Goal: Task Accomplishment & Management: Manage account settings

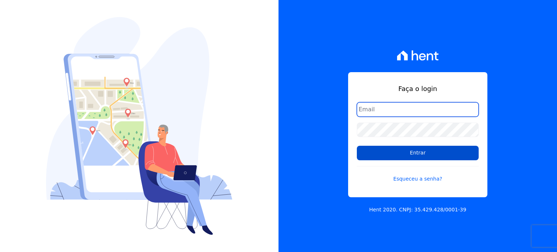
type input "[PERSON_NAME][EMAIL_ADDRESS][PERSON_NAME][DOMAIN_NAME]"
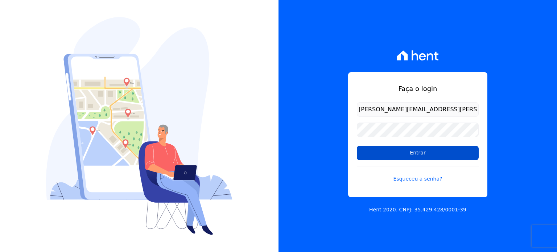
click at [384, 154] on input "Entrar" at bounding box center [418, 153] width 122 height 15
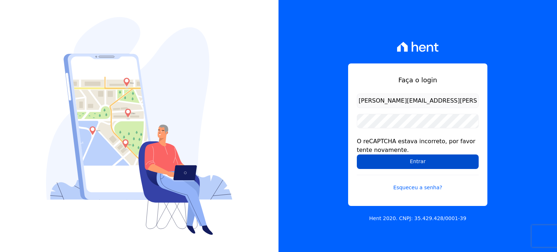
click at [382, 157] on input "Entrar" at bounding box center [418, 161] width 122 height 15
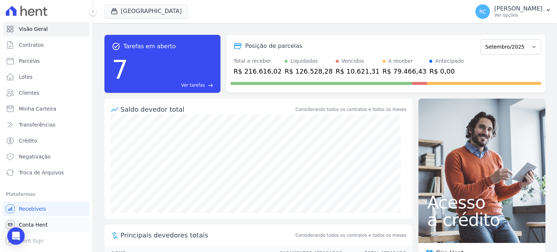
click at [36, 226] on span "Conta Hent" at bounding box center [33, 224] width 29 height 7
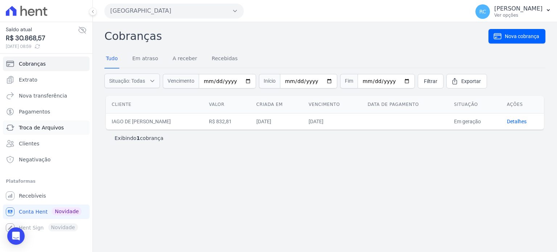
click at [46, 126] on span "Troca de Arquivos" at bounding box center [41, 127] width 45 height 7
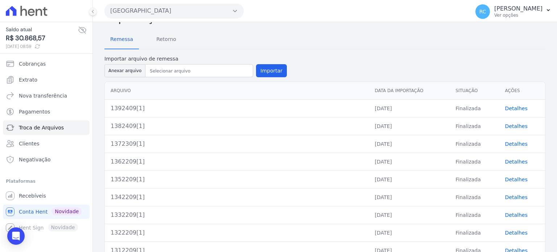
scroll to position [36, 0]
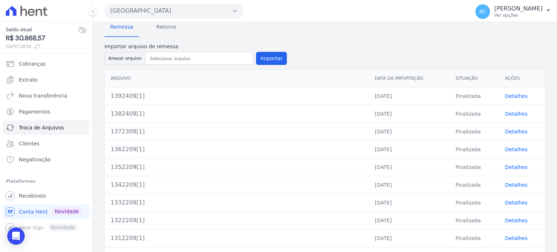
click at [168, 20] on div "Parque Dos Passaros CAVAZANI EMPREENDIMENTOS IMOBILIARIOS PARQUE DAS FLORES PAR…" at bounding box center [285, 11] width 362 height 22
click at [161, 33] on span "Retorno" at bounding box center [166, 27] width 29 height 15
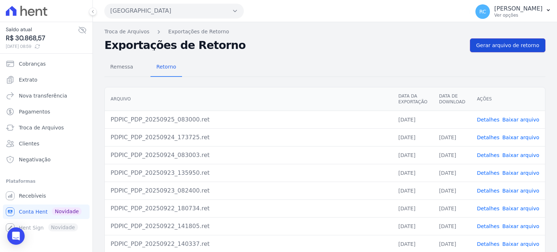
click at [517, 49] on link "Gerar arquivo de retorno" at bounding box center [507, 45] width 75 height 14
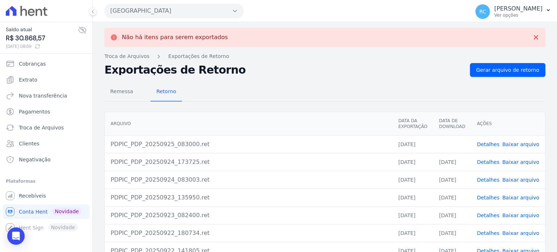
click at [513, 143] on link "Baixar arquivo" at bounding box center [520, 144] width 37 height 6
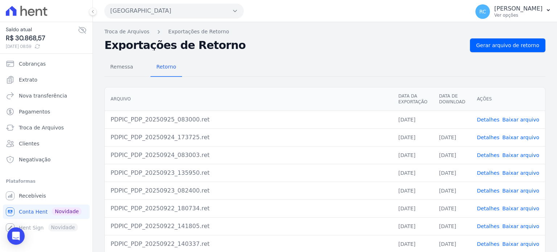
click at [181, 13] on button "Parque Dos Passaros" at bounding box center [173, 11] width 139 height 15
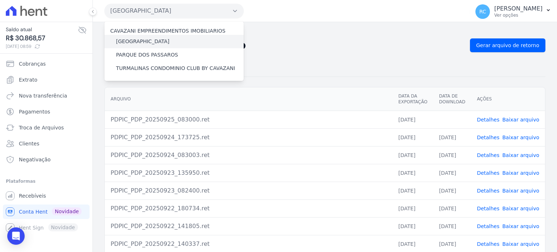
click at [153, 43] on label "[GEOGRAPHIC_DATA]" at bounding box center [142, 42] width 53 height 8
click at [0, 0] on input "[GEOGRAPHIC_DATA]" at bounding box center [0, 0] width 0 height 0
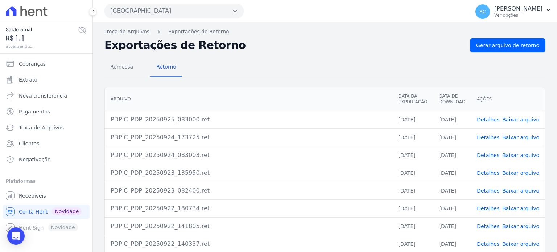
drag, startPoint x: 237, startPoint y: 21, endPoint x: 236, endPoint y: 9, distance: 12.4
click at [239, 16] on div "Parque Dos Passaros CAVAZANI EMPREENDIMENTOS IMOBILIARIOS PARQUE DAS FLORES PAR…" at bounding box center [285, 11] width 362 height 22
click at [236, 9] on icon "button" at bounding box center [235, 11] width 6 height 6
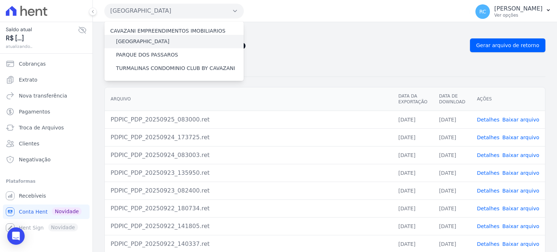
click at [157, 40] on label "[GEOGRAPHIC_DATA]" at bounding box center [142, 42] width 53 height 8
click at [0, 0] on input "[GEOGRAPHIC_DATA]" at bounding box center [0, 0] width 0 height 0
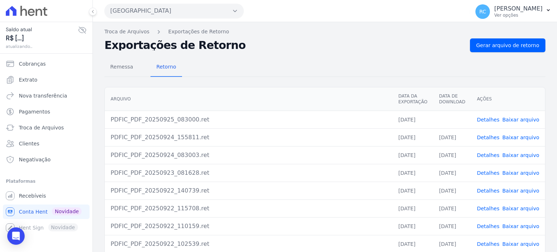
click at [508, 121] on link "Baixar arquivo" at bounding box center [520, 120] width 37 height 6
click at [160, 10] on button "Parque Das Flores" at bounding box center [173, 11] width 139 height 15
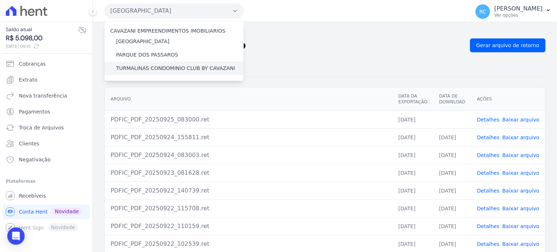
click at [157, 70] on label "TURMALINAS CONDOMINIO CLUB BY CAVAZANI" at bounding box center [175, 69] width 119 height 8
click at [0, 0] on input "TURMALINAS CONDOMINIO CLUB BY CAVAZANI" at bounding box center [0, 0] width 0 height 0
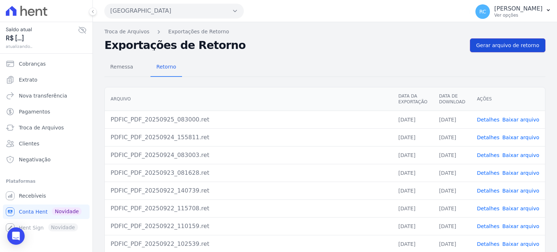
click at [512, 46] on span "Gerar arquivo de retorno" at bounding box center [507, 45] width 63 height 7
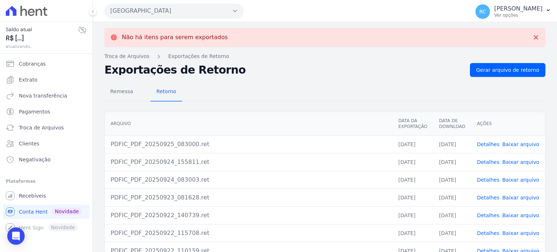
click at [213, 13] on button "Parque Das Flores" at bounding box center [173, 11] width 139 height 15
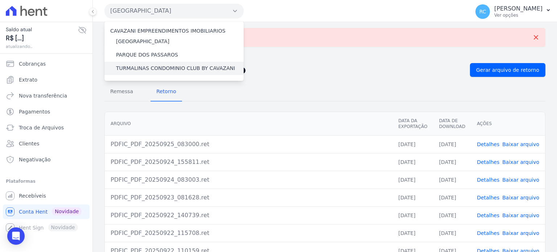
click at [168, 74] on div "TURMALINAS CONDOMINIO CLUB BY CAVAZANI" at bounding box center [173, 68] width 139 height 13
click at [170, 71] on label "TURMALINAS CONDOMINIO CLUB BY CAVAZANI" at bounding box center [175, 69] width 119 height 8
click at [0, 0] on input "TURMALINAS CONDOMINIO CLUB BY CAVAZANI" at bounding box center [0, 0] width 0 height 0
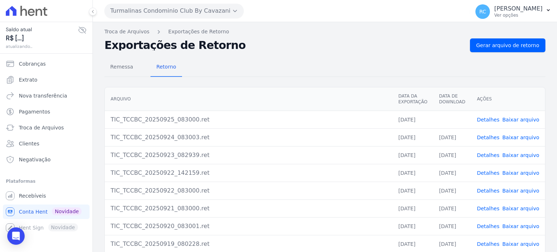
click at [510, 123] on td "Detalhes Baixar arquivo" at bounding box center [508, 120] width 74 height 18
click at [511, 121] on link "Baixar arquivo" at bounding box center [520, 120] width 37 height 6
click at [515, 117] on link "Baixar arquivo" at bounding box center [520, 120] width 37 height 6
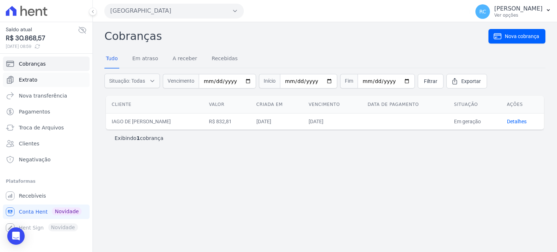
click at [42, 81] on link "Extrato" at bounding box center [46, 80] width 87 height 15
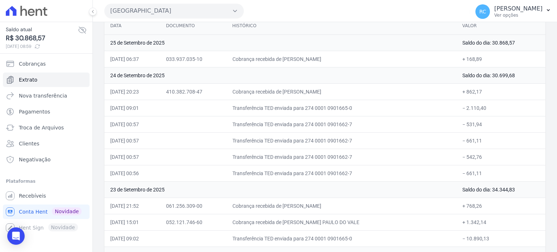
scroll to position [73, 0]
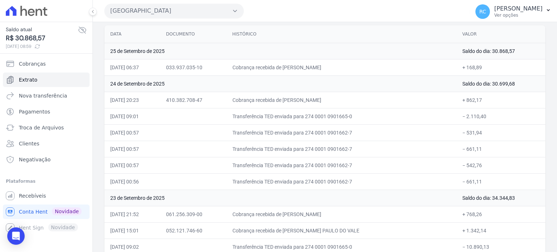
drag, startPoint x: 509, startPoint y: 113, endPoint x: 330, endPoint y: 119, distance: 179.6
click at [330, 119] on tr "24/09/2025, 09:01 Transferência TED enviada para 274 0001 0901665-0 − 2.110,40" at bounding box center [324, 116] width 441 height 16
drag, startPoint x: 442, startPoint y: 91, endPoint x: 447, endPoint y: 98, distance: 8.1
click at [442, 92] on td "Cobrança recebida de ROGERIO SANTOS DA CRUZ" at bounding box center [342, 100] width 230 height 16
drag, startPoint x: 494, startPoint y: 116, endPoint x: 462, endPoint y: 120, distance: 32.2
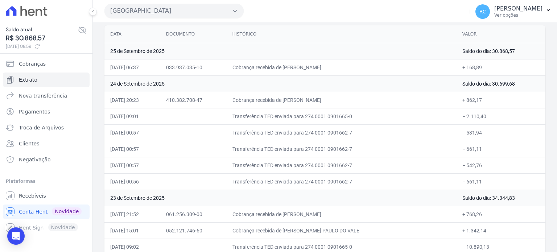
click at [462, 120] on td "− 2.110,40" at bounding box center [501, 116] width 89 height 16
copy td "2.110,40"
drag, startPoint x: 496, startPoint y: 131, endPoint x: 461, endPoint y: 135, distance: 35.4
click at [461, 135] on td "− 531,94" at bounding box center [501, 132] width 89 height 16
copy td "531,94"
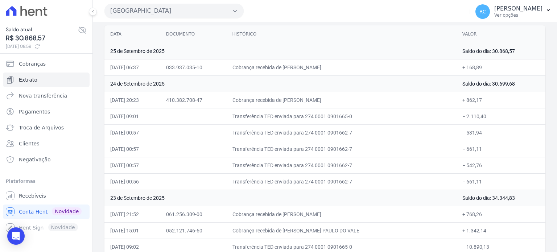
drag, startPoint x: 478, startPoint y: 147, endPoint x: 462, endPoint y: 149, distance: 16.1
click at [462, 149] on td "− 661,11" at bounding box center [501, 149] width 89 height 16
copy td "661,11"
drag, startPoint x: 490, startPoint y: 161, endPoint x: 462, endPoint y: 165, distance: 28.6
click at [462, 165] on td "− 542,76" at bounding box center [501, 165] width 89 height 16
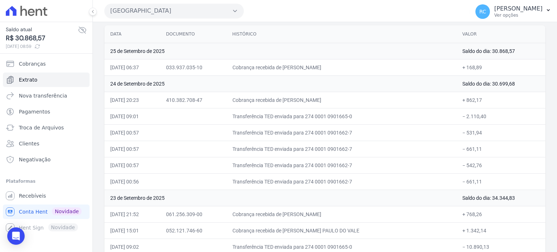
copy td "542,76"
drag, startPoint x: 469, startPoint y: 181, endPoint x: 461, endPoint y: 182, distance: 8.1
click at [461, 182] on td "− 661,11" at bounding box center [501, 181] width 89 height 16
copy td "661,11"
click at [212, 12] on button "Parque Dos Passaros" at bounding box center [173, 11] width 139 height 15
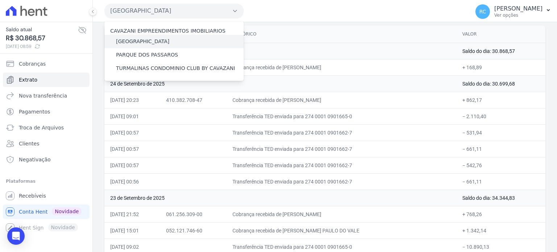
click at [152, 42] on label "[GEOGRAPHIC_DATA]" at bounding box center [142, 42] width 53 height 8
click at [0, 0] on input "[GEOGRAPHIC_DATA]" at bounding box center [0, 0] width 0 height 0
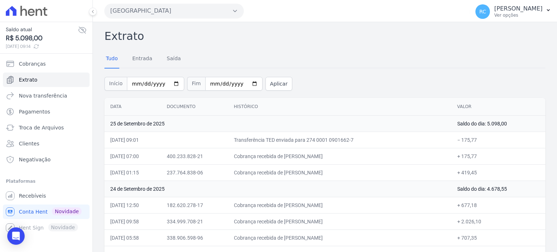
scroll to position [36, 0]
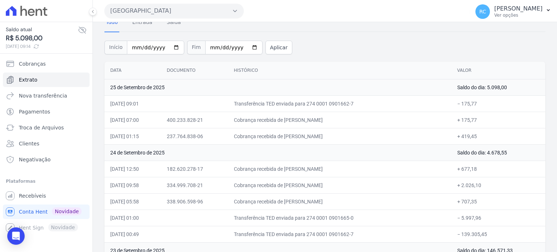
drag, startPoint x: 480, startPoint y: 100, endPoint x: 459, endPoint y: 106, distance: 21.6
click at [459, 106] on td "− 175,77" at bounding box center [498, 103] width 94 height 16
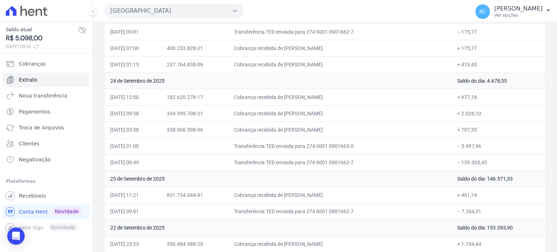
scroll to position [109, 0]
drag, startPoint x: 490, startPoint y: 159, endPoint x: 459, endPoint y: 164, distance: 30.8
click at [459, 164] on td "− 139.305,45" at bounding box center [498, 161] width 94 height 16
copy td "139.305,45"
drag, startPoint x: 477, startPoint y: 146, endPoint x: 459, endPoint y: 149, distance: 17.6
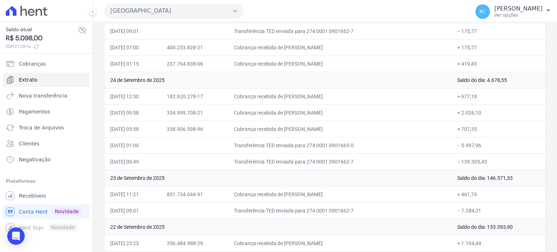
click at [459, 149] on td "− 5.997,96" at bounding box center [498, 145] width 94 height 16
copy td "5.997,96"
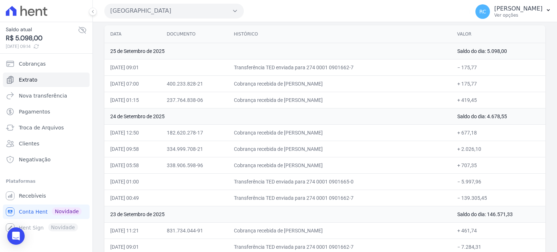
click at [178, 11] on button "Parque Das Flores" at bounding box center [173, 11] width 139 height 15
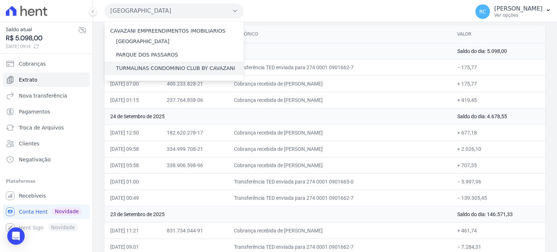
click at [159, 68] on label "TURMALINAS CONDOMINIO CLUB BY CAVAZANI" at bounding box center [175, 69] width 119 height 8
click at [0, 0] on input "TURMALINAS CONDOMINIO CLUB BY CAVAZANI" at bounding box center [0, 0] width 0 height 0
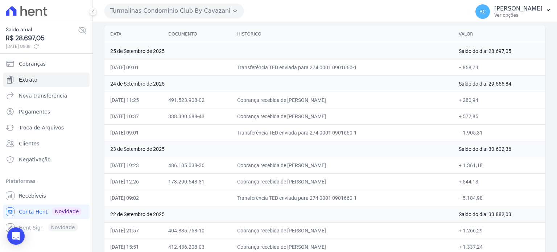
drag, startPoint x: 487, startPoint y: 135, endPoint x: 461, endPoint y: 136, distance: 26.1
click at [461, 136] on td "− 1.905,31" at bounding box center [499, 132] width 92 height 16
copy td "1.905,31"
drag, startPoint x: 354, startPoint y: 98, endPoint x: 301, endPoint y: 100, distance: 53.4
click at [301, 100] on td "Cobrança recebida de KALYNNE SILVA PEREIRA" at bounding box center [342, 100] width 222 height 16
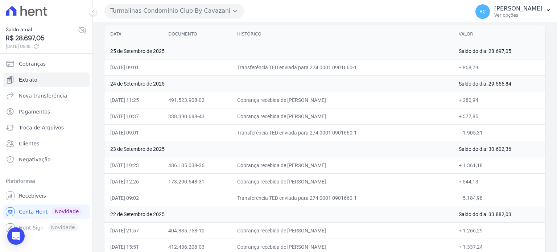
copy td "KALYNNE SILVA PEREIRA"
drag, startPoint x: 485, startPoint y: 97, endPoint x: 462, endPoint y: 101, distance: 23.5
click at [462, 101] on td "+ 280,94" at bounding box center [499, 100] width 92 height 16
copy td "280,94"
drag, startPoint x: 354, startPoint y: 113, endPoint x: 300, endPoint y: 115, distance: 53.7
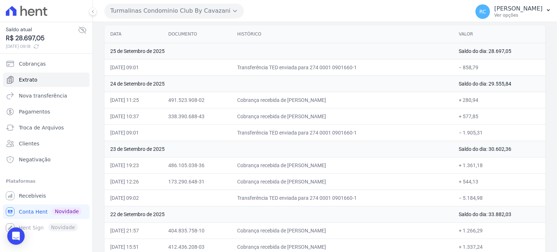
click at [300, 115] on td "Cobrança recebida de LUIZ FERNANDO PEREIRA" at bounding box center [342, 116] width 222 height 16
click at [360, 116] on td "Cobrança recebida de LUIZ FERNANDO PEREIRA" at bounding box center [342, 116] width 222 height 16
drag, startPoint x: 363, startPoint y: 116, endPoint x: 300, endPoint y: 117, distance: 63.1
click at [300, 114] on td "Cobrança recebida de LUIZ FERNANDO PEREIRA" at bounding box center [342, 116] width 222 height 16
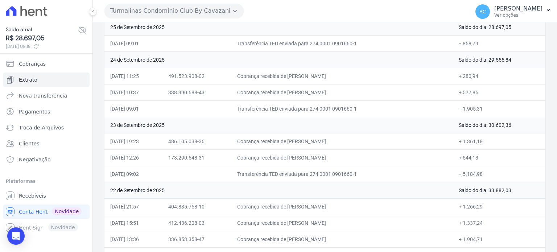
scroll to position [145, 0]
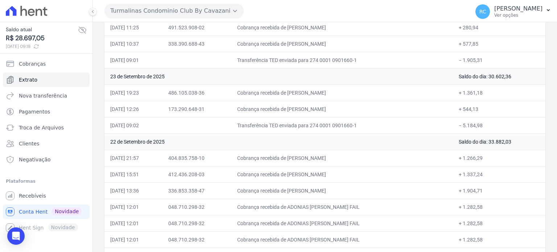
drag, startPoint x: 361, startPoint y: 109, endPoint x: 300, endPoint y: 111, distance: 61.3
click at [300, 111] on td "Cobrança recebida de FELIX JOAQUIM DOS SANTOS" at bounding box center [342, 109] width 222 height 16
drag, startPoint x: 372, startPoint y: 90, endPoint x: 301, endPoint y: 94, distance: 71.6
click at [301, 94] on td "Cobrança recebida de MATHEUS ESTANISLAU DE MELLO" at bounding box center [342, 92] width 222 height 16
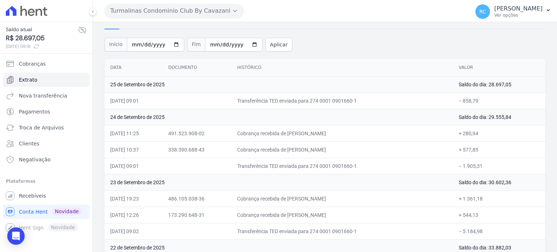
scroll to position [36, 0]
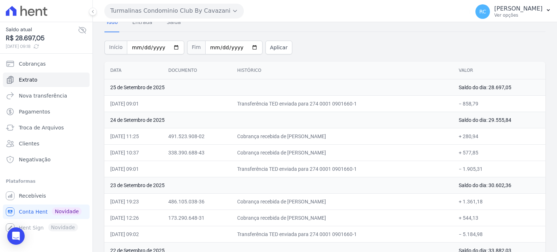
click at [331, 88] on td "25 de Setembro de 2025" at bounding box center [278, 87] width 348 height 16
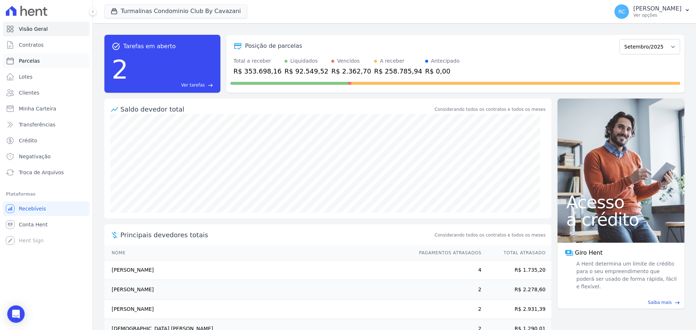
click at [41, 61] on link "Parcelas" at bounding box center [46, 61] width 87 height 15
select select
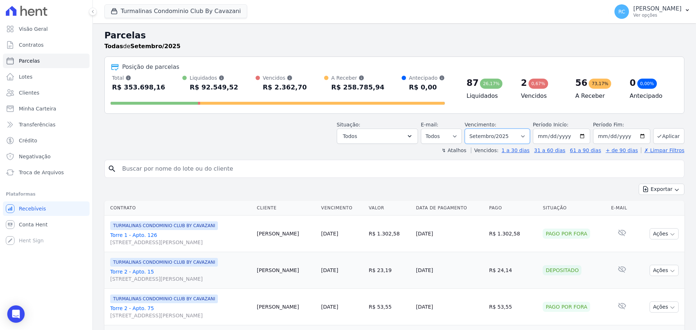
click at [501, 138] on select "Filtrar por período ──────── Todos os meses Agosto/2024 Setembro/2024 Outubro/2…" at bounding box center [497, 136] width 65 height 15
select select "all"
click at [470, 129] on select "Filtrar por período ──────── Todos os meses Agosto/2024 Setembro/2024 Outubro/2…" at bounding box center [497, 136] width 65 height 15
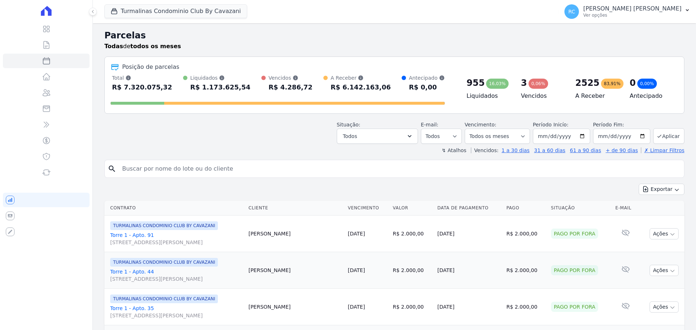
select select
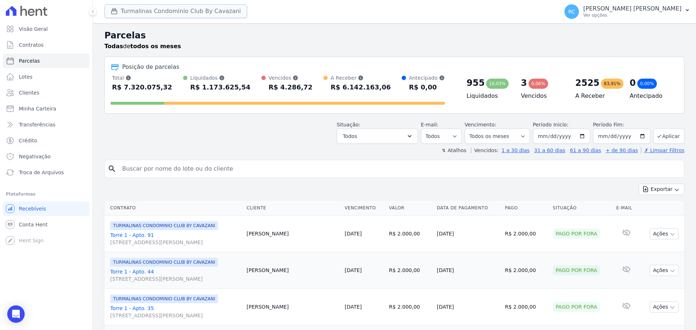
drag, startPoint x: 228, startPoint y: 12, endPoint x: 215, endPoint y: 15, distance: 13.0
click at [227, 11] on button "Turmalinas Condominio Club By Cavazani" at bounding box center [175, 11] width 143 height 14
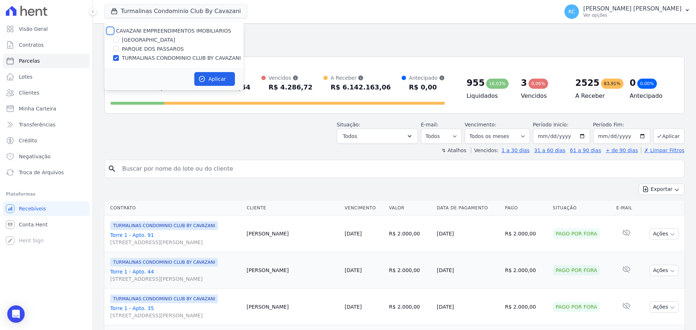
click at [109, 31] on input "CAVAZANI EMPREENDIMENTOS IMOBILIARIOS" at bounding box center [110, 31] width 6 height 6
checkbox input "true"
click at [207, 81] on button "Aplicar" at bounding box center [214, 79] width 41 height 14
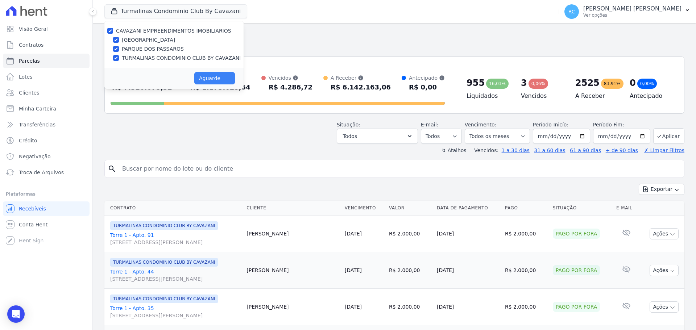
select select
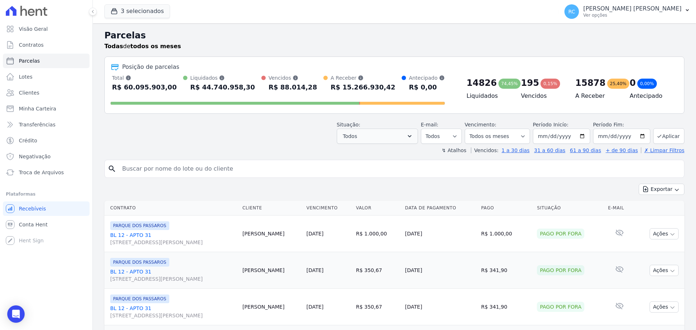
drag, startPoint x: 397, startPoint y: 128, endPoint x: 389, endPoint y: 134, distance: 9.9
click at [396, 128] on div "Situação: Agendado Em Aberto Pago Processando Cancelado Vencido Transferindo De…" at bounding box center [377, 132] width 81 height 23
click at [389, 134] on button "Todos" at bounding box center [377, 136] width 81 height 15
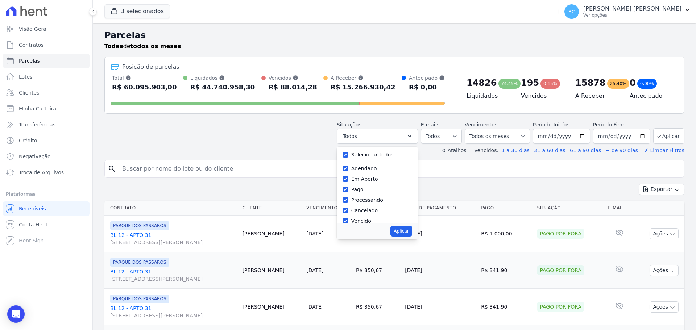
click at [370, 154] on label "Selecionar todos" at bounding box center [372, 155] width 42 height 6
click at [348, 154] on input "Selecionar todos" at bounding box center [346, 155] width 6 height 6
checkbox input "false"
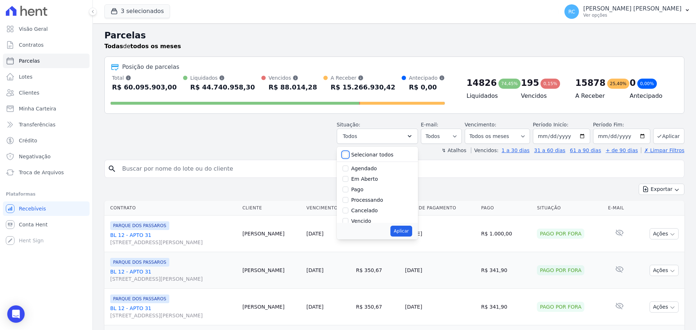
checkbox input "false"
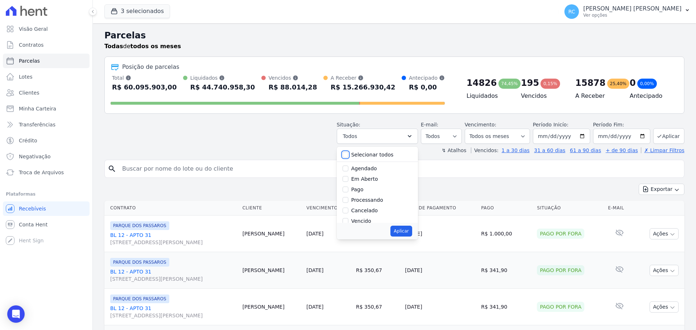
checkbox input "false"
click at [348, 218] on div at bounding box center [346, 221] width 6 height 7
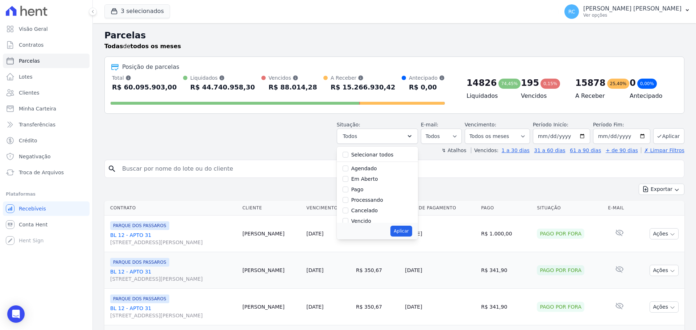
click at [348, 219] on input "Vencido" at bounding box center [346, 221] width 6 height 6
click at [348, 222] on input "Vencido" at bounding box center [346, 221] width 6 height 6
checkbox input "true"
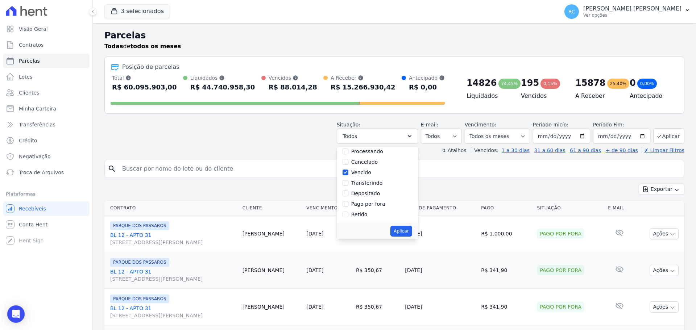
click at [412, 235] on button "Aplicar" at bounding box center [401, 231] width 21 height 11
select select "overdue"
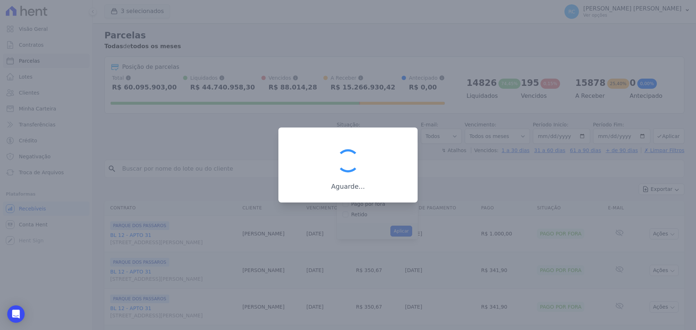
scroll to position [13, 0]
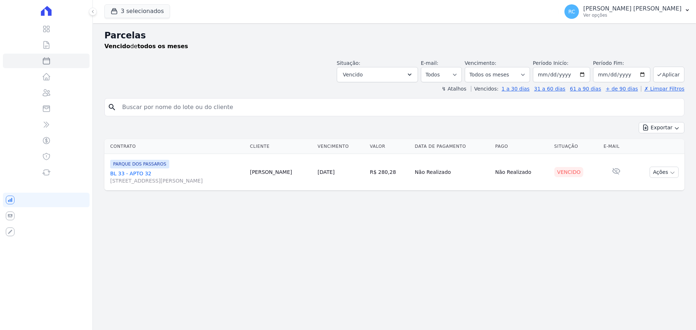
select select
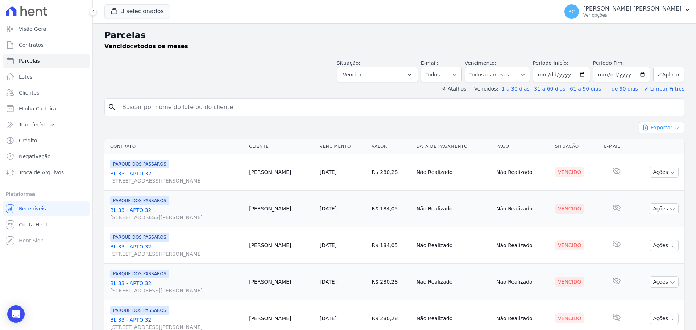
click at [659, 128] on button "Exportar" at bounding box center [662, 127] width 46 height 11
click at [655, 156] on span "Exportar CSV" at bounding box center [661, 157] width 38 height 7
drag, startPoint x: 249, startPoint y: 101, endPoint x: 254, endPoint y: 100, distance: 4.5
click at [248, 102] on input "search" at bounding box center [400, 107] width 564 height 15
paste input "DA [PERSON_NAME] [PERSON_NAME]"
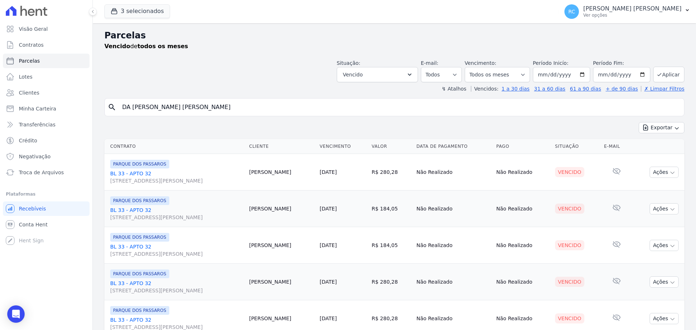
type input "DA [PERSON_NAME] [PERSON_NAME]"
select select
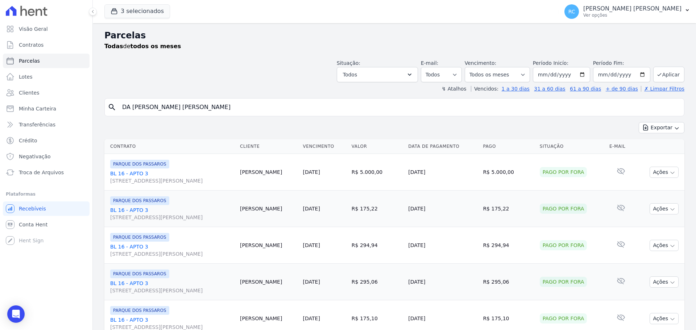
drag, startPoint x: 108, startPoint y: 174, endPoint x: 148, endPoint y: 171, distance: 40.4
click at [148, 171] on td "PARQUE DOS PASSAROS BL 16 - APTO 3 Rua Arminda de Lima, 20, SALA 01, Centro" at bounding box center [170, 172] width 133 height 37
copy link "BL 16 - APTO 3"
drag, startPoint x: 233, startPoint y: 103, endPoint x: 176, endPoint y: 87, distance: 59.1
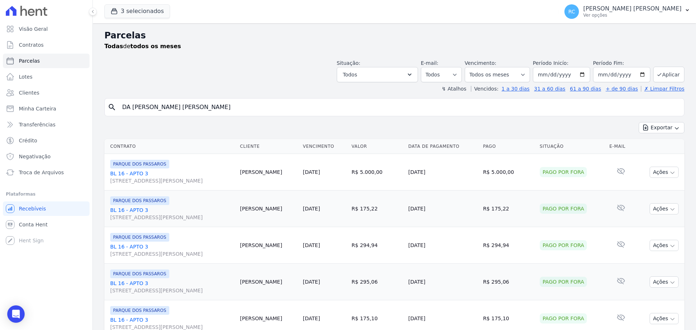
paste input "ALVARO FERREIRA DE MELO MONTEIR"
type input "ALVARO FERREIRA DE MELO MONTEIRO"
select select
click at [222, 106] on input "ALVARO FERREIRA DE MELO MONTEIRO" at bounding box center [400, 107] width 564 height 15
drag, startPoint x: 241, startPoint y: 100, endPoint x: 11, endPoint y: 116, distance: 230.5
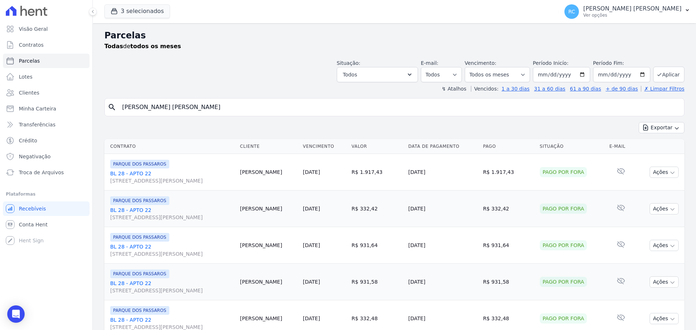
click at [0, 128] on div "Visão Geral Contratos Parcelas Lotes Clientes Minha Carteira Transferências Cré…" at bounding box center [348, 165] width 696 height 330
paste input "Beatriz dos Santos Dias"
type input "Beatriz dos Santos Dias"
select select
drag, startPoint x: 172, startPoint y: 108, endPoint x: 0, endPoint y: 142, distance: 175.1
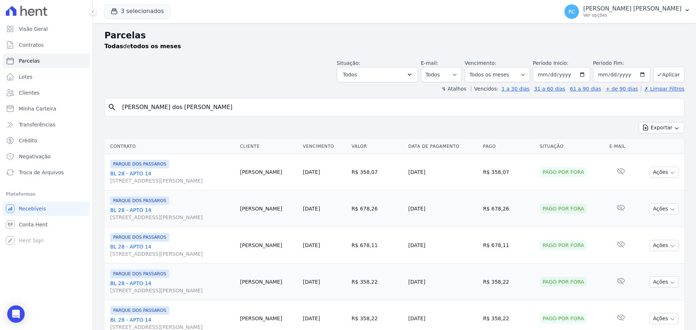
click at [0, 142] on div "Visão Geral Contratos Parcelas Lotes Clientes Minha Carteira Transferências Cré…" at bounding box center [348, 165] width 696 height 330
paste input "CRISTINA REIS DOS SANTOS"
type input "CRISTINA REIS DOS SANTOS"
select select
drag, startPoint x: 219, startPoint y: 103, endPoint x: 26, endPoint y: 125, distance: 195.0
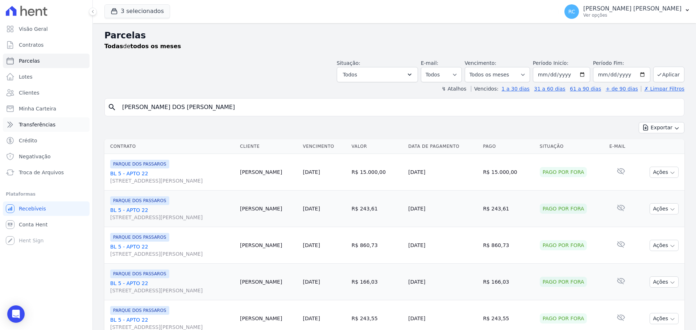
click at [26, 125] on div "Visão Geral Contratos Parcelas Lotes Clientes Minha Carteira Transferências Cré…" at bounding box center [348, 165] width 696 height 330
paste input "DA SAMUEL SILVA DE AQUINO"
type input "DA SAMUEL SILVA DE AQUINO"
select select
drag, startPoint x: 209, startPoint y: 111, endPoint x: 0, endPoint y: 160, distance: 214.2
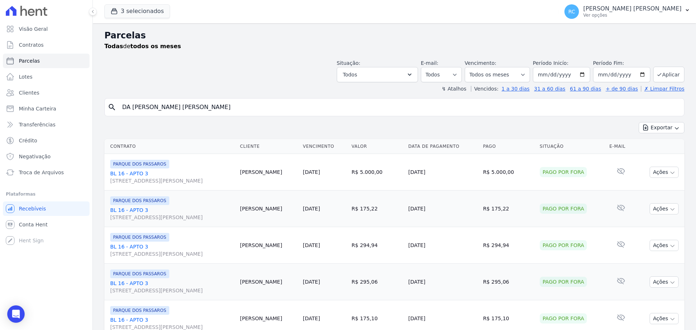
click at [0, 160] on div "Visão Geral Contratos Parcelas Lotes Clientes Minha Carteira Transferências Cré…" at bounding box center [348, 165] width 696 height 330
paste input "YANE RODRIGUES SOARES"
type input "DAYANE RODRIGUES SOARES"
select select
drag, startPoint x: 200, startPoint y: 106, endPoint x: 15, endPoint y: 131, distance: 186.3
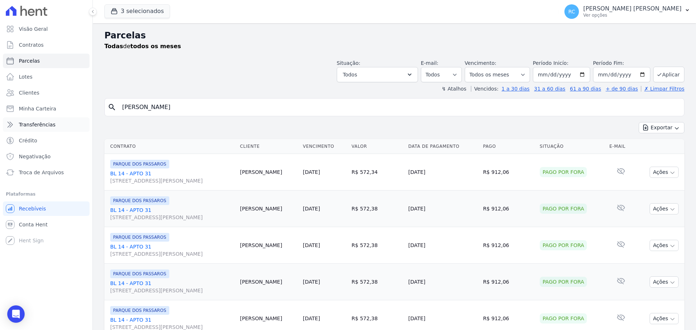
click at [13, 132] on div "Visão Geral Contratos Parcelas Lotes Clientes Minha Carteira Transferências Cré…" at bounding box center [348, 165] width 696 height 330
paste input "FERNANDA GHIRALDI NOBRE SAMPAIO"
type input "FERNANDA GHIRALDI NOBRE SAMPAIO"
select select
drag, startPoint x: 235, startPoint y: 105, endPoint x: 22, endPoint y: 123, distance: 213.3
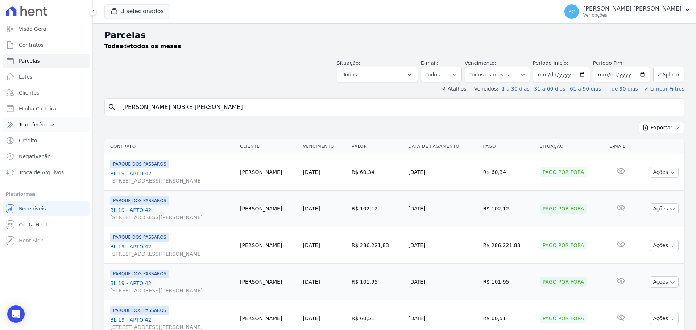
click at [24, 124] on div "Visão Geral Contratos Parcelas Lotes Clientes Minha Carteira Transferências Cré…" at bounding box center [348, 165] width 696 height 330
paste input "JOICE MANCHEIN MARTINS"
type input "JOICE MANCHEIN MARTINS"
select select
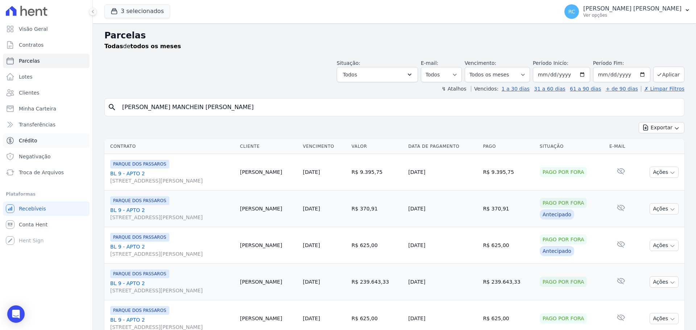
drag, startPoint x: 222, startPoint y: 107, endPoint x: 12, endPoint y: 144, distance: 214.0
click at [0, 149] on div "Visão Geral Contratos Parcelas Lotes Clientes Minha Carteira Transferências Cré…" at bounding box center [348, 165] width 696 height 330
paste input "LARIANE MOURA LIMA"
type input "LARIANE MOURA LIMA"
select select
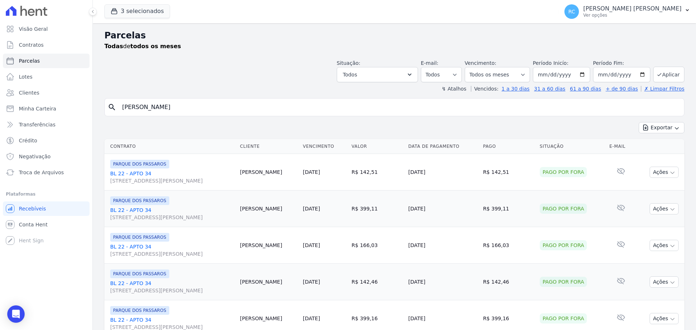
drag, startPoint x: 204, startPoint y: 105, endPoint x: 0, endPoint y: 159, distance: 210.9
click at [0, 159] on div "Visão Geral Contratos Parcelas Lotes Clientes Minha Carteira Transferências Cré…" at bounding box center [348, 165] width 696 height 330
paste input "UCAS SOUZA DE S"
type input "LUCAS SOUZA DE SA"
select select
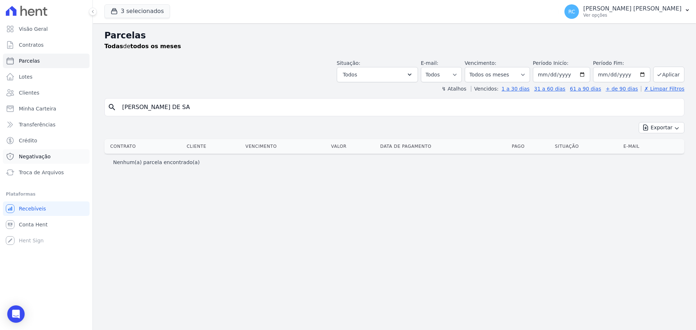
drag, startPoint x: 0, startPoint y: 153, endPoint x: 6, endPoint y: 152, distance: 5.8
click at [4, 153] on div "Visão Geral Contratos Parcelas Lotes Clientes Minha Carteira Transferências Cré…" at bounding box center [348, 165] width 696 height 330
paste input "MARILIA DOS SANTOS PINTO"
type input "MARILIA DOS SANTOS PINTO"
select select
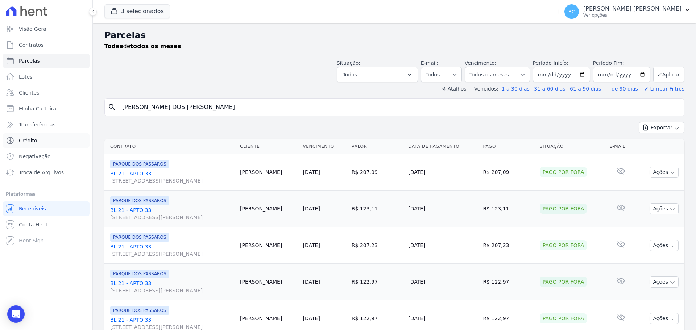
drag, startPoint x: 215, startPoint y: 107, endPoint x: 41, endPoint y: 135, distance: 176.6
click at [41, 135] on div "Visão Geral Contratos Parcelas Lotes Clientes Minha Carteira Transferências Cré…" at bounding box center [348, 165] width 696 height 330
paste input "RENATA DE FREITAS DE OLIVEIRA"
type input "RENATA DE FREITAS DE OLIVEIRA"
select select
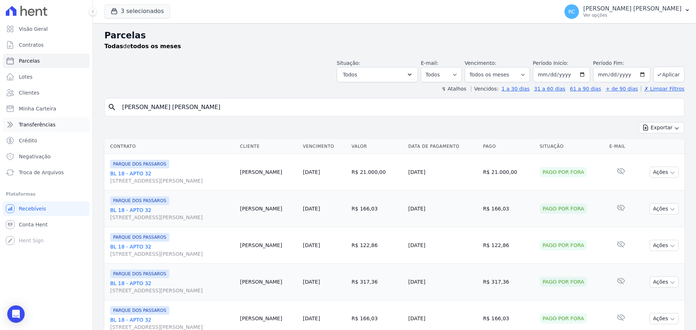
drag, startPoint x: 221, startPoint y: 104, endPoint x: 24, endPoint y: 131, distance: 199.4
click at [0, 147] on div "Visão Geral Contratos Parcelas Lotes Clientes Minha Carteira Transferências Cré…" at bounding box center [348, 165] width 696 height 330
paste input "ICHARD DOS ANJOS MOU"
type input "RICHARD DOS ANJOS MOURA"
select select
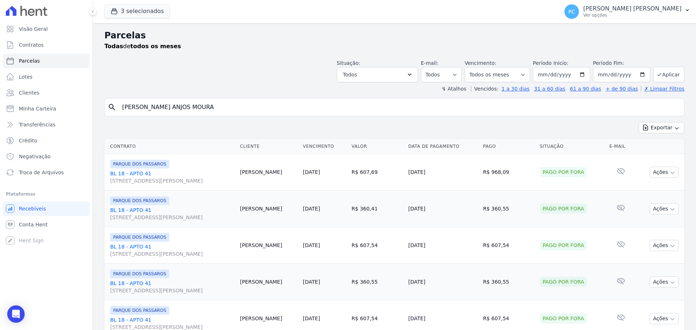
drag, startPoint x: 49, startPoint y: 129, endPoint x: 0, endPoint y: 140, distance: 50.6
click at [0, 142] on div "Visão Geral Contratos Parcelas Lotes Clientes Minha Carteira Transferências Cré…" at bounding box center [348, 165] width 696 height 330
paste input "SIMONE DA SILVA FONSEC"
type input "SIMONE DA SILVA FONSECA"
select select
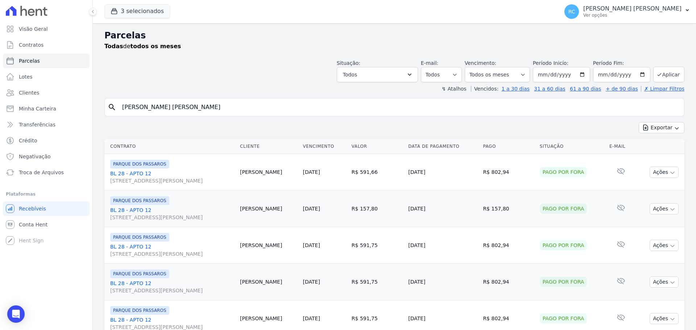
drag, startPoint x: 216, startPoint y: 105, endPoint x: 0, endPoint y: 128, distance: 217.4
click at [0, 128] on div "Visão Geral Contratos Parcelas Lotes Clientes Minha Carteira Transferências Cré…" at bounding box center [348, 165] width 696 height 330
paste input "TEFFANY CASTRO MONTEIRO"
type input "STEFFANY CASTRO MONTEIRO"
select select
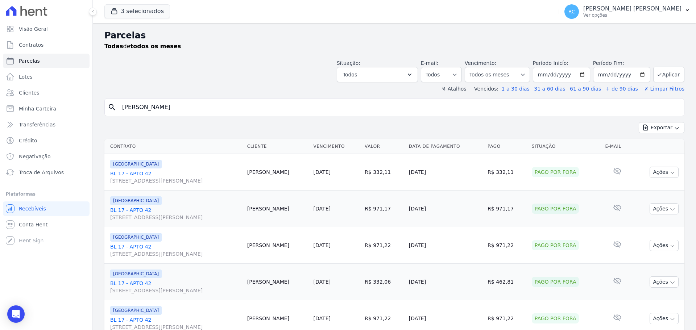
drag, startPoint x: 223, startPoint y: 100, endPoint x: 0, endPoint y: 131, distance: 224.8
click at [0, 131] on div "Visão Geral Contratos Parcelas Lotes Clientes Minha Carteira Transferências Cré…" at bounding box center [348, 165] width 696 height 330
paste input "THAIS MARQUES DA SILVA"
type input "THAIS MARQUES DA SILVA"
select select
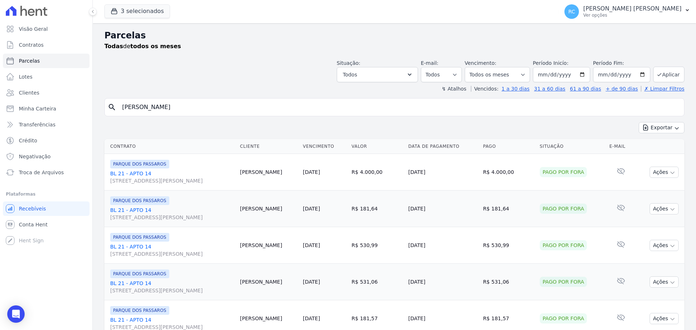
drag, startPoint x: 215, startPoint y: 104, endPoint x: 0, endPoint y: 112, distance: 214.8
click at [0, 112] on div "Visão Geral Contratos Parcelas Lotes Clientes Minha Carteira Transferências Cré…" at bounding box center [348, 165] width 696 height 330
paste input "WANDERSON JOSE"
type input "WANDERSON JOSE DA SILVA"
select select
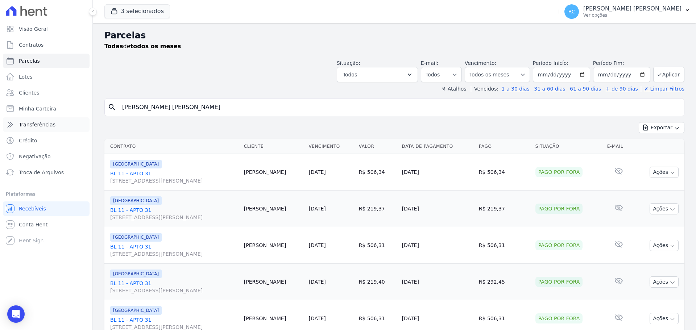
drag, startPoint x: 218, startPoint y: 105, endPoint x: 18, endPoint y: 124, distance: 200.7
click at [13, 129] on div "Visão Geral Contratos Parcelas Lotes Clientes Minha Carteira Transferências Cré…" at bounding box center [348, 165] width 696 height 330
paste input "DA SAMUEL SILVA DE AQUINO"
type input "DA SAMUEL SILVA DE AQUINO"
select select
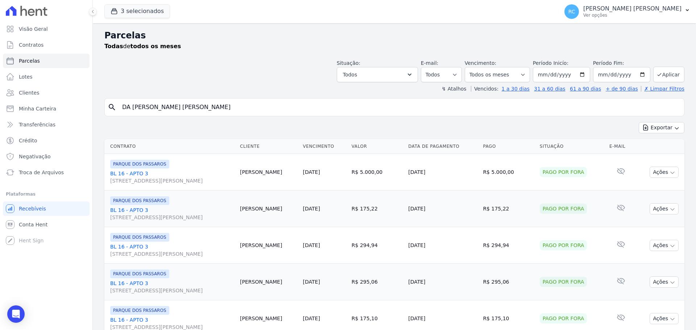
drag, startPoint x: 109, startPoint y: 174, endPoint x: 150, endPoint y: 176, distance: 41.8
click at [150, 176] on td "PARQUE DOS PASSAROS BL 16 - APTO 3 Rua Arminda de Lima, 20, SALA 01, Centro" at bounding box center [170, 172] width 133 height 37
copy link "BL 16 - APTO 3"
